Goal: Task Accomplishment & Management: Manage account settings

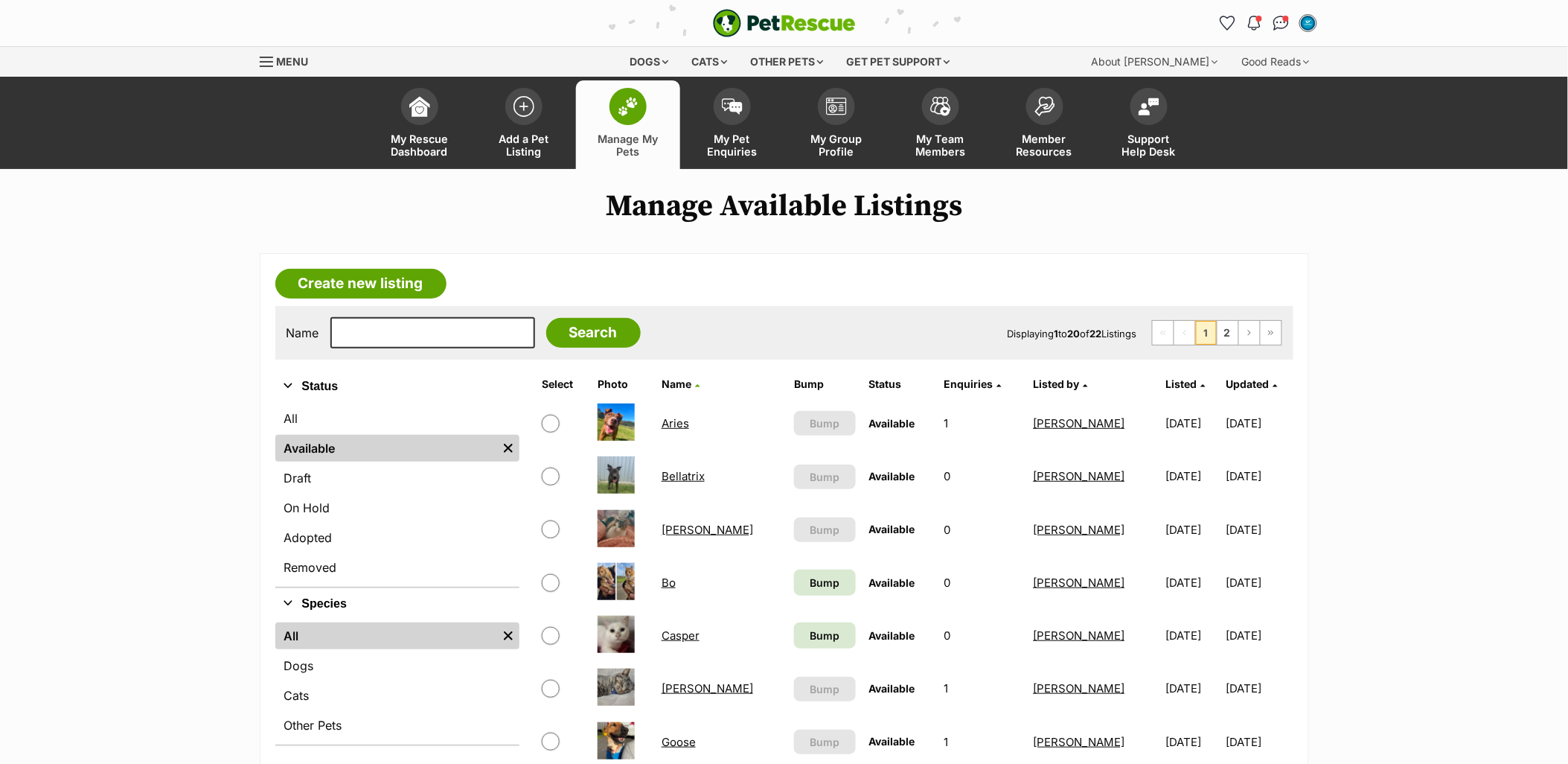
click at [548, 578] on input "checkbox" at bounding box center [551, 583] width 18 height 18
checkbox input "true"
click at [546, 624] on input "checkbox" at bounding box center [551, 689] width 18 height 18
checkbox input "true"
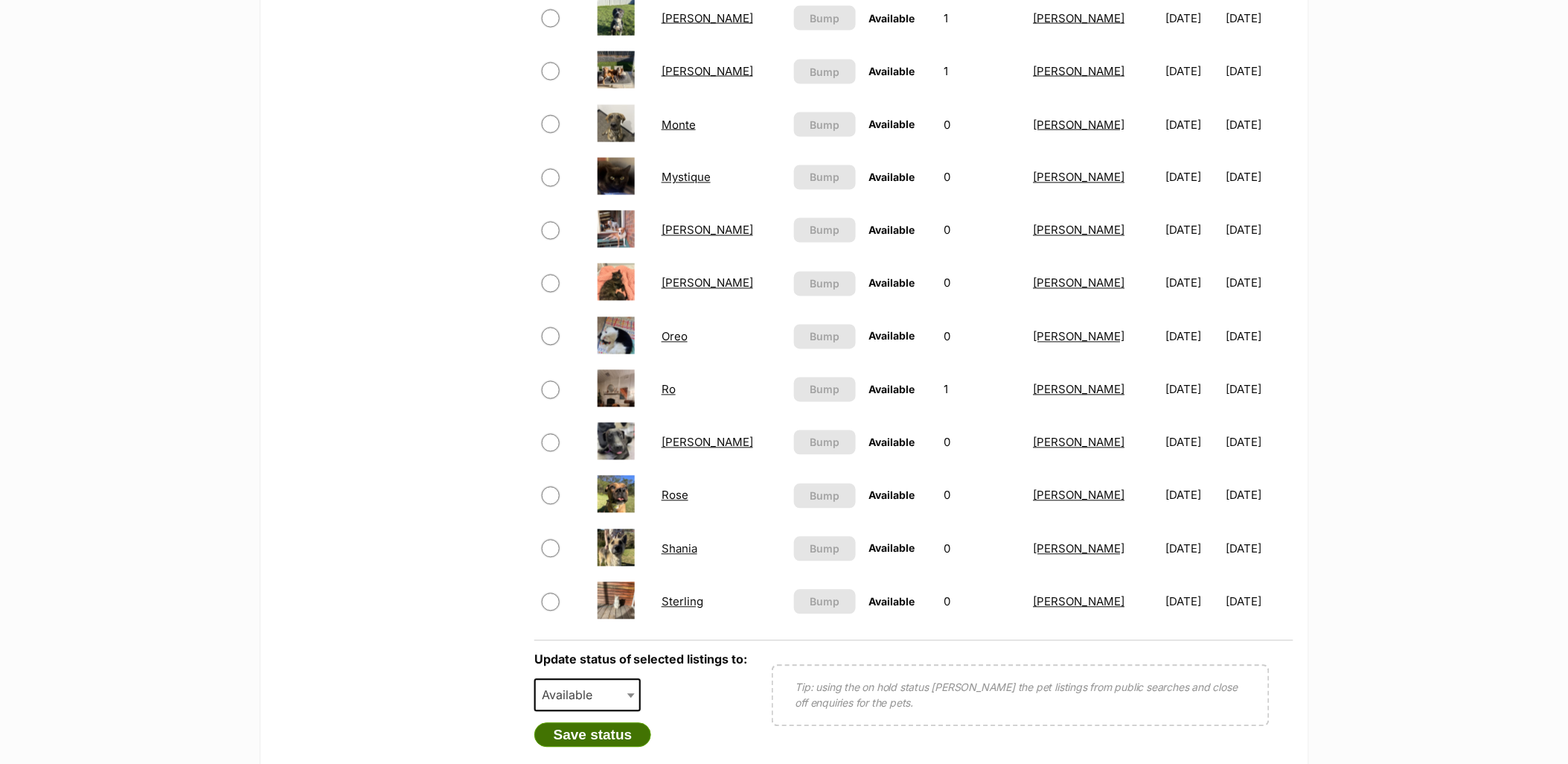
scroll to position [910, 0]
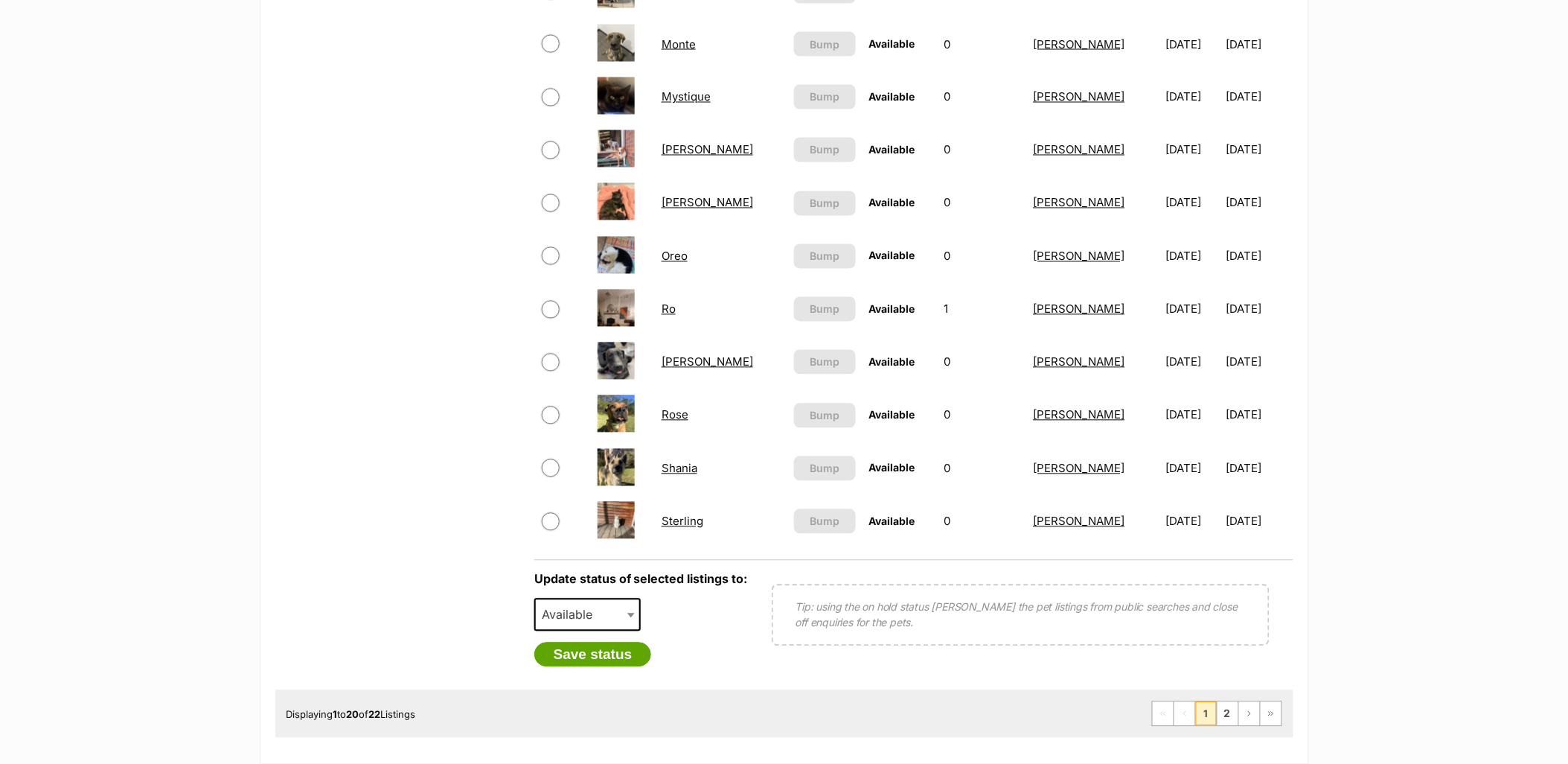
click at [569, 618] on span "Available" at bounding box center [572, 614] width 72 height 21
select select "rehomed"
click at [597, 624] on button "Save status" at bounding box center [593, 655] width 118 height 25
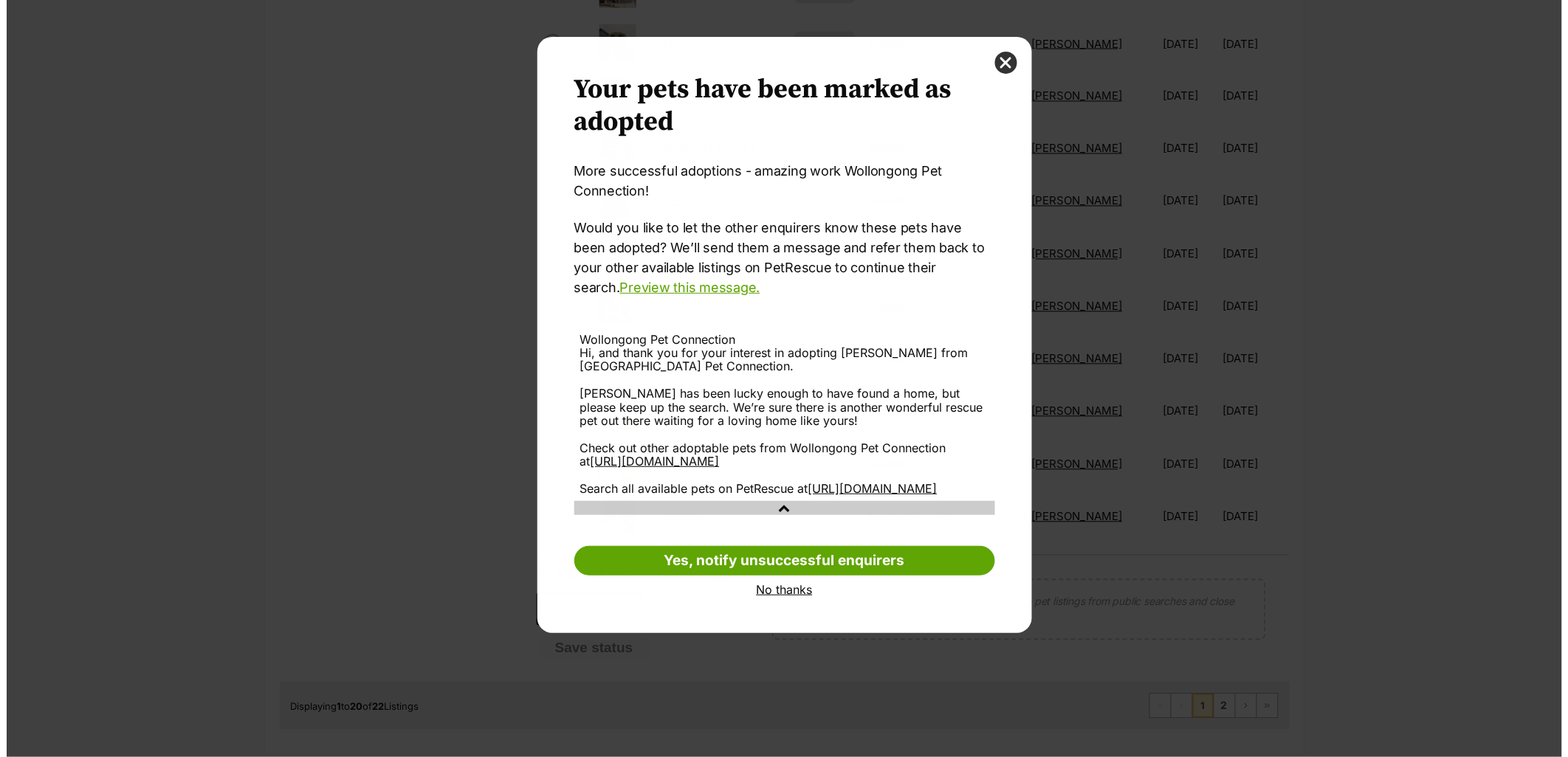
scroll to position [0, 0]
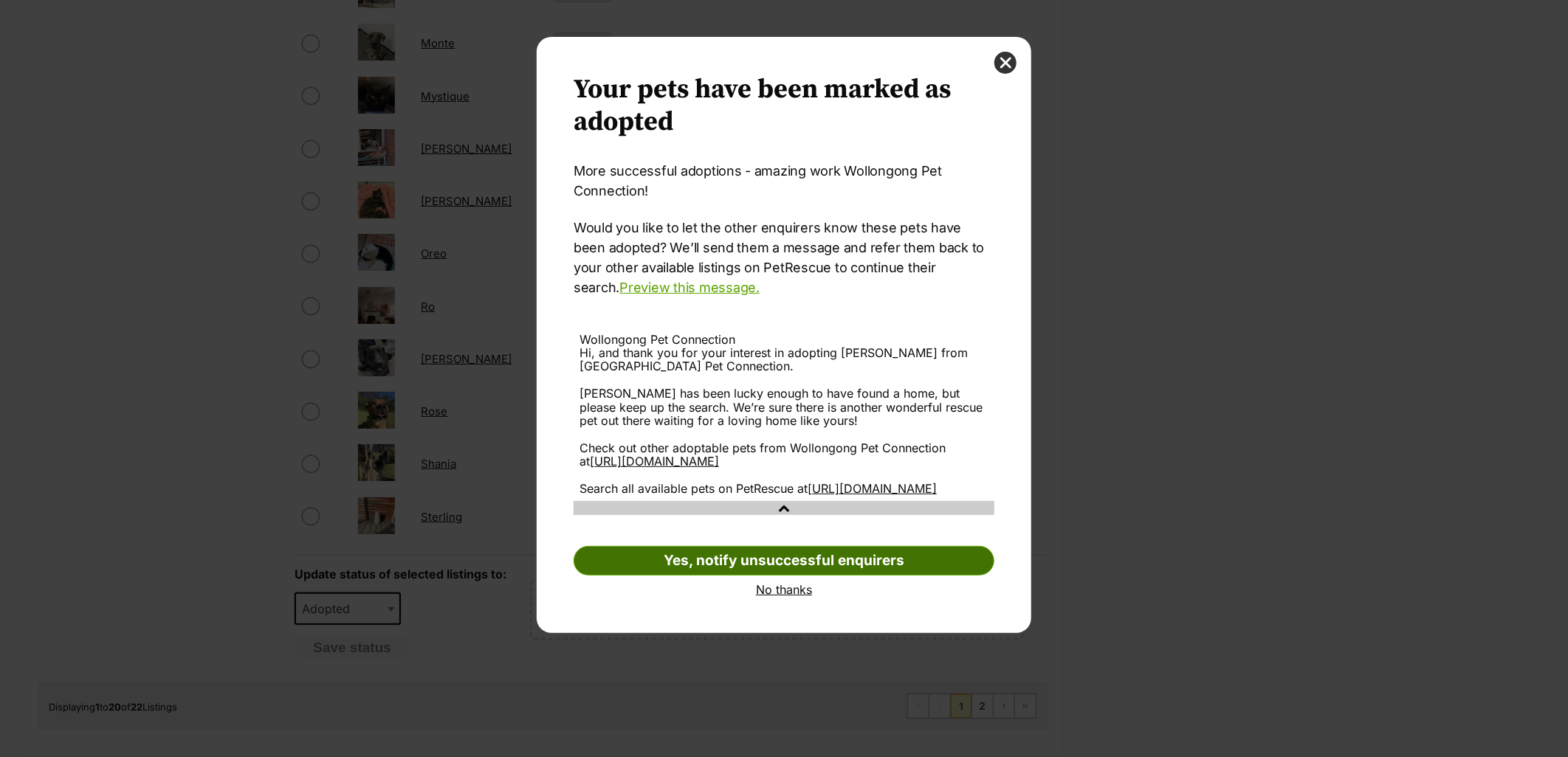
click at [707, 576] on link "Yes, notify unsuccessful enquirers" at bounding box center [784, 560] width 421 height 30
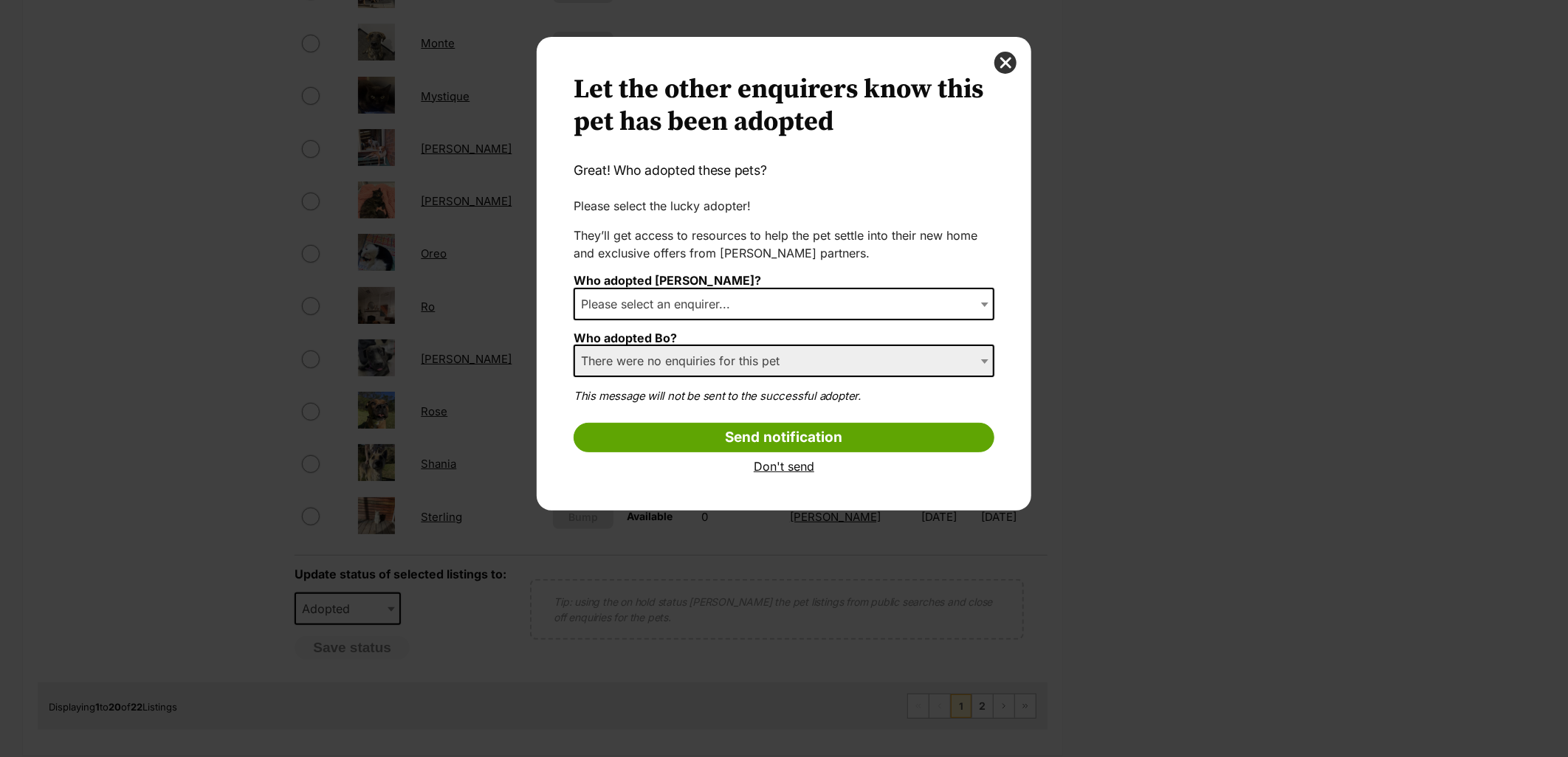
click at [725, 304] on span "Please select an enquirer..." at bounding box center [660, 304] width 170 height 21
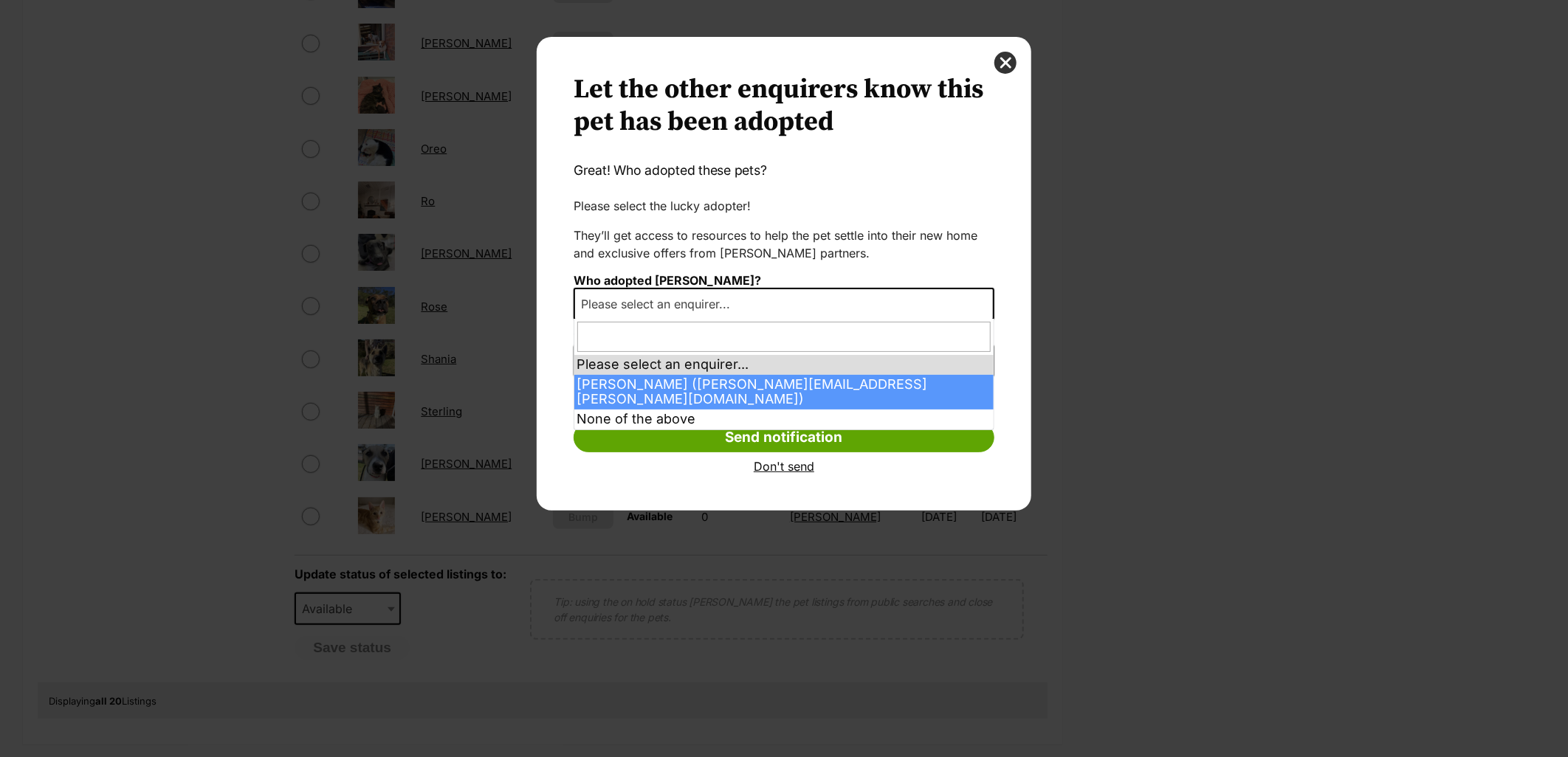
select select "2026020"
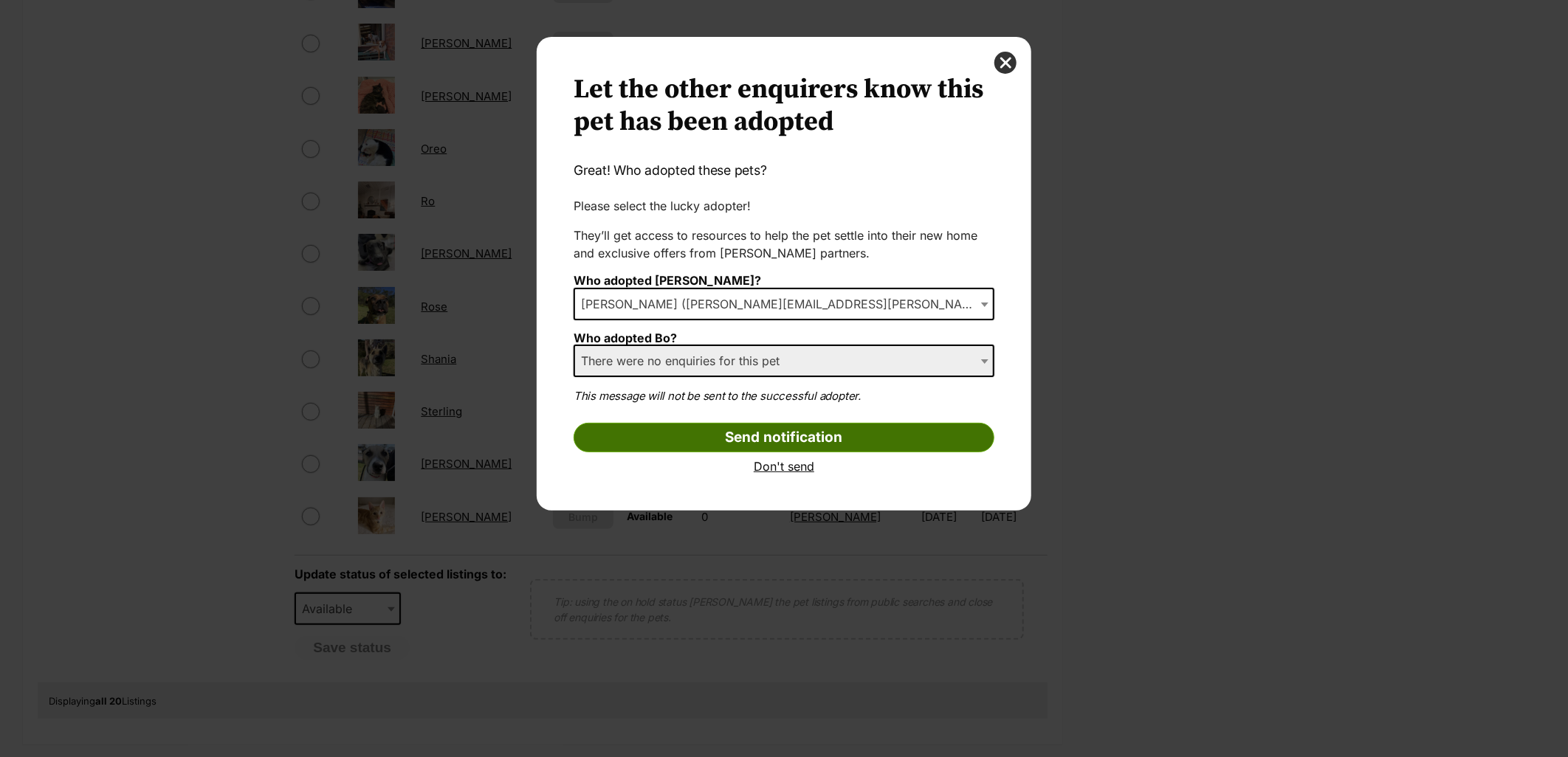
click at [737, 450] on input "Send notification" at bounding box center [784, 437] width 421 height 30
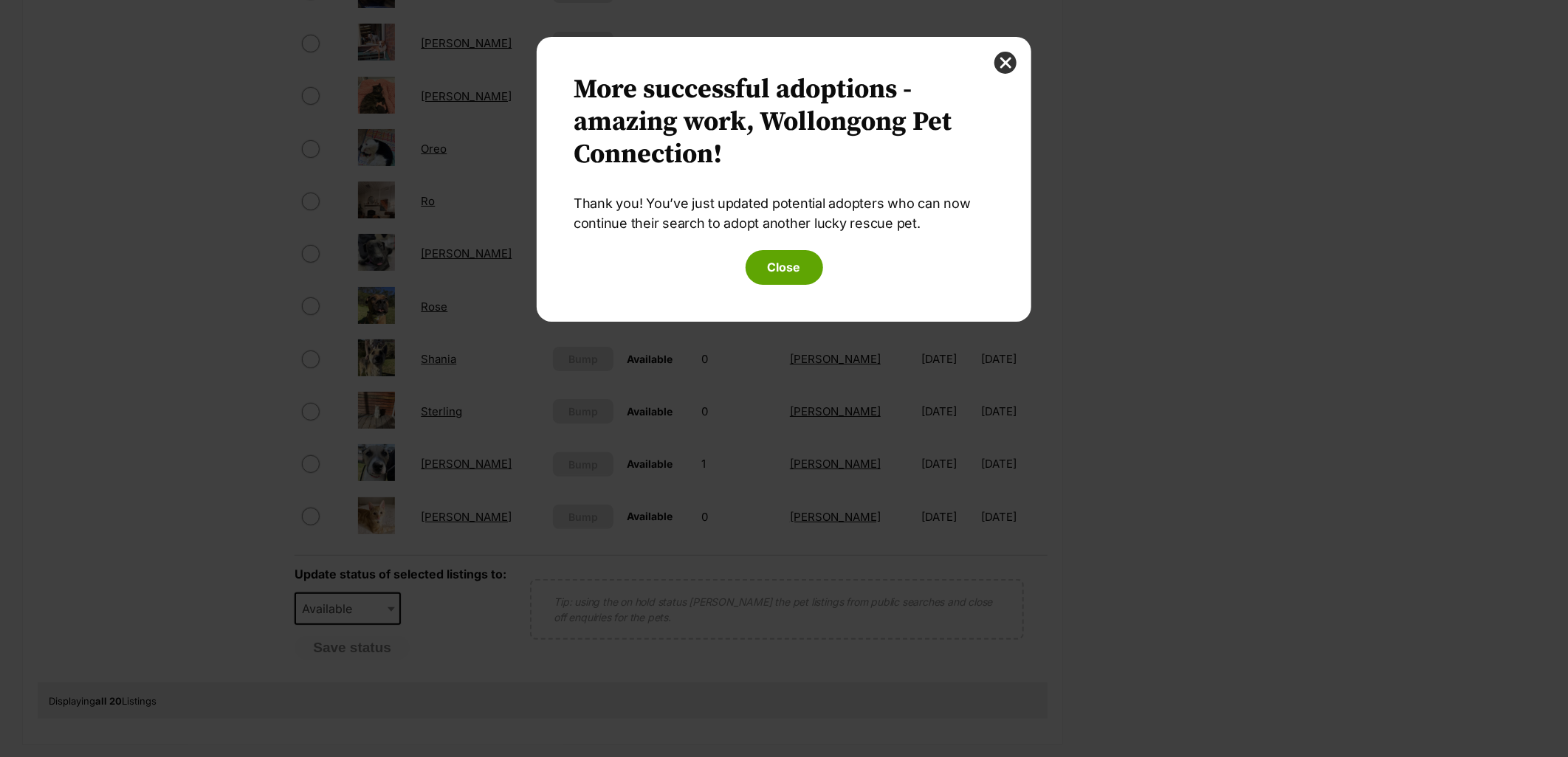
click at [797, 246] on div "Another successful adoption - amazing work, Wollongong Pet Connection! More suc…" at bounding box center [784, 179] width 421 height 211
click at [796, 260] on button "Close" at bounding box center [784, 268] width 77 height 34
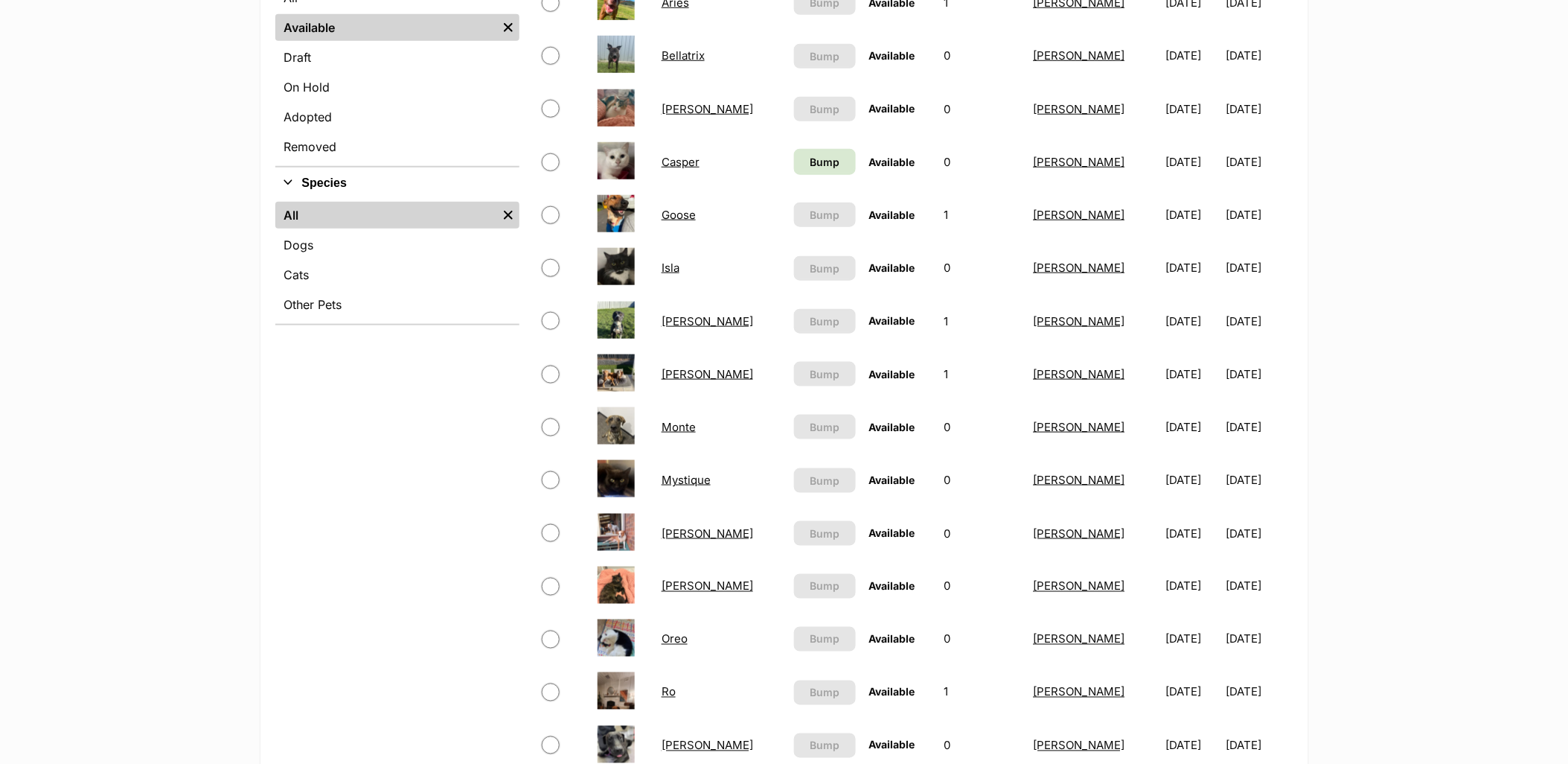
scroll to position [331, 0]
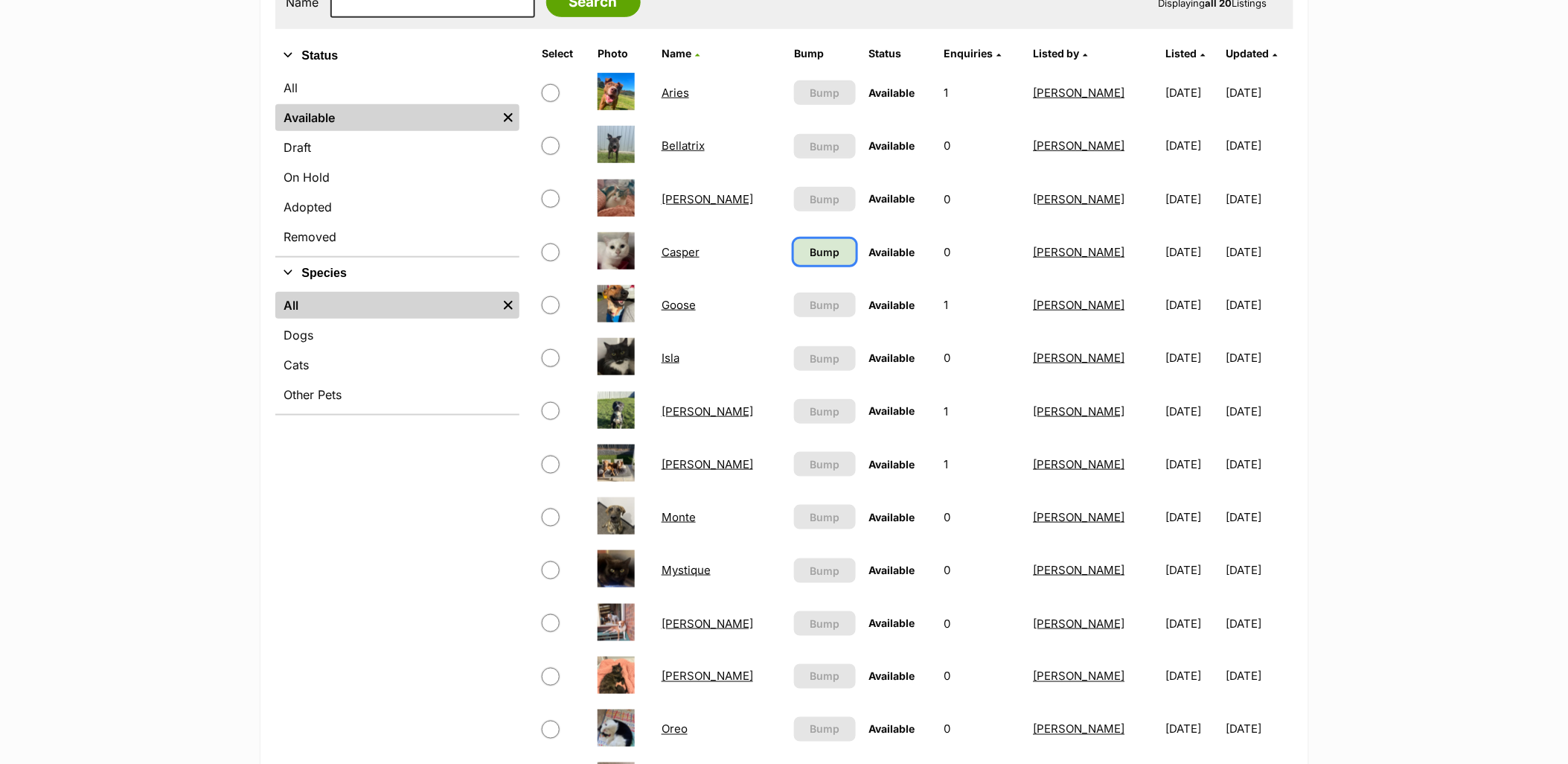
click at [794, 240] on link "Bump" at bounding box center [825, 252] width 62 height 26
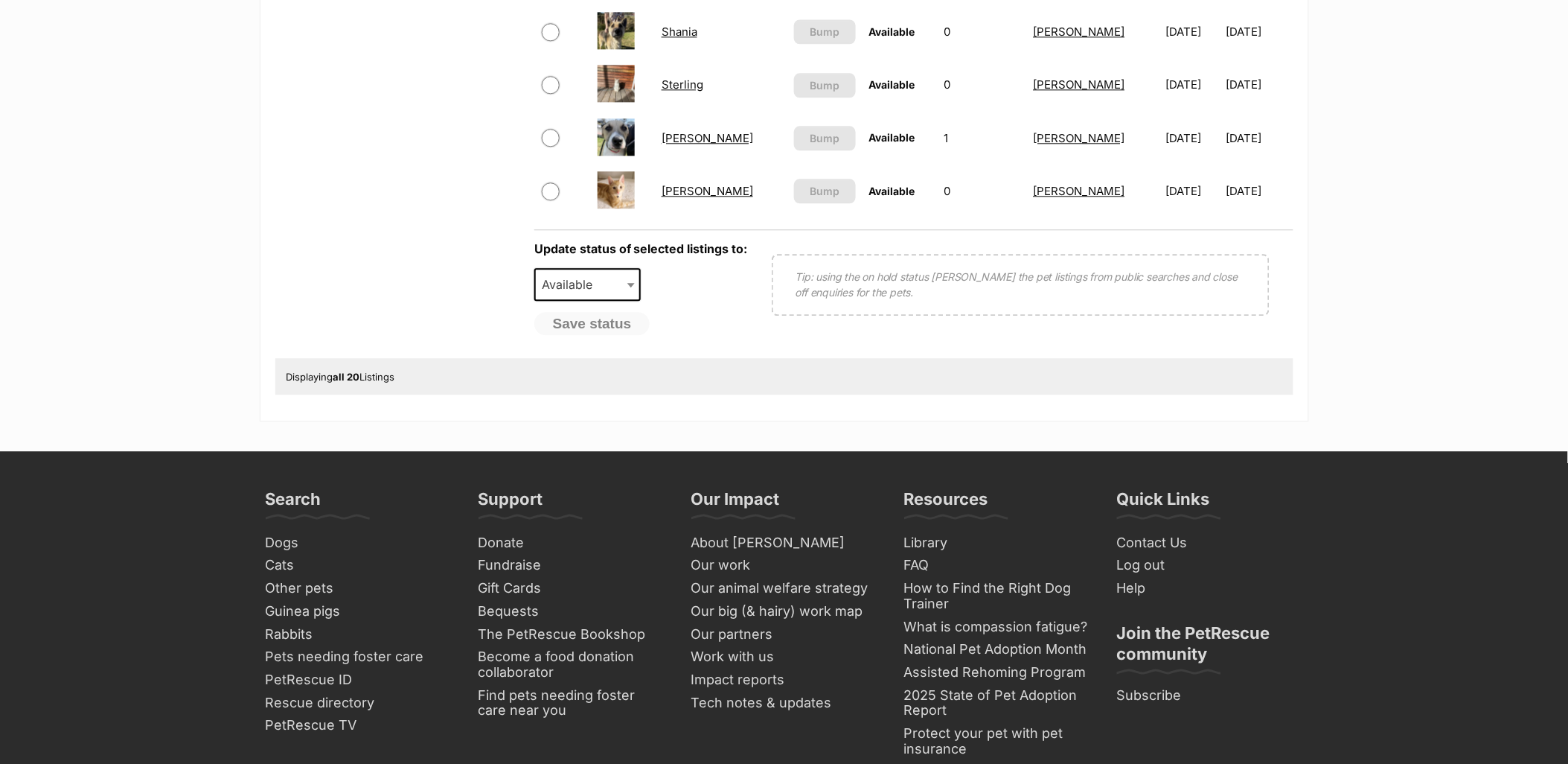
scroll to position [1236, 0]
